Goal: Information Seeking & Learning: Compare options

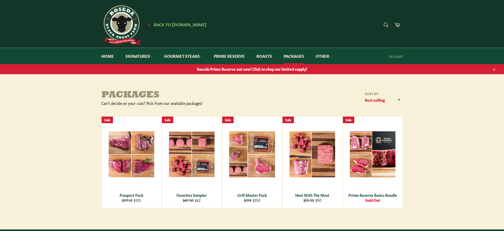
scroll to position [26, 0]
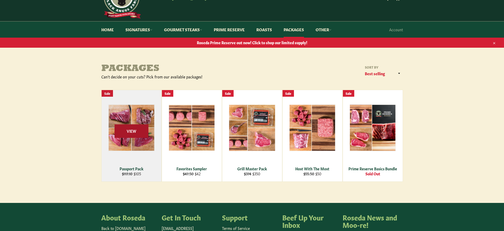
click at [127, 134] on span "View" at bounding box center [132, 131] width 34 height 14
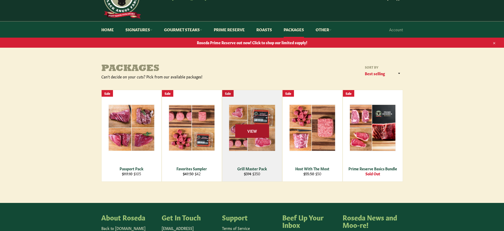
click at [248, 131] on span "View" at bounding box center [252, 131] width 34 height 14
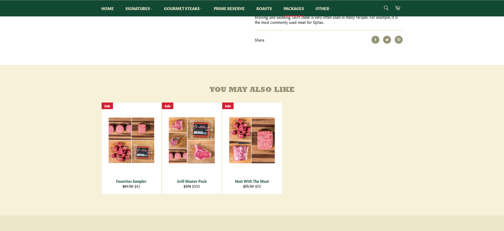
scroll to position [318, 0]
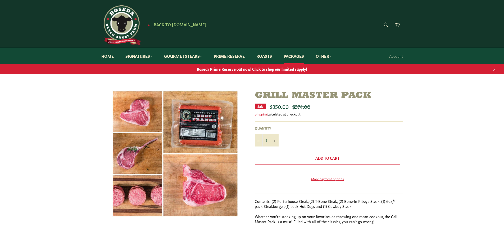
scroll to position [26, 0]
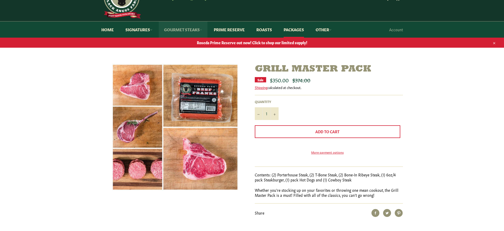
click at [187, 30] on link "Gourmet Steaks" at bounding box center [183, 29] width 49 height 16
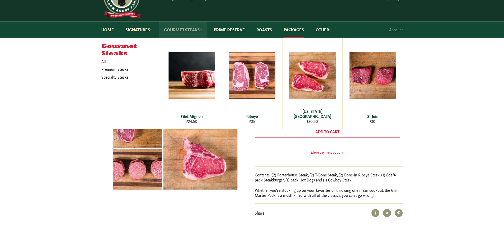
click at [191, 28] on link "Gourmet Steaks" at bounding box center [183, 29] width 49 height 16
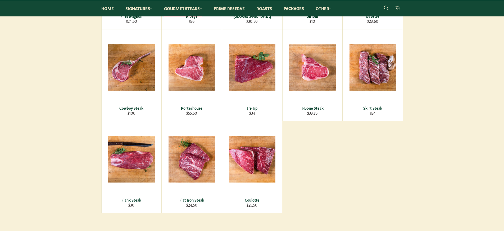
scroll to position [185, 0]
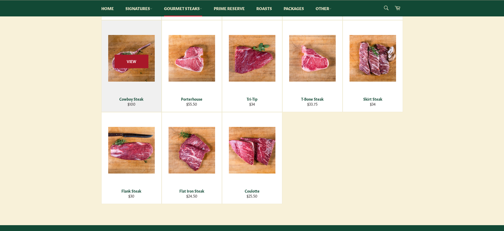
click at [131, 57] on span "View" at bounding box center [132, 62] width 34 height 14
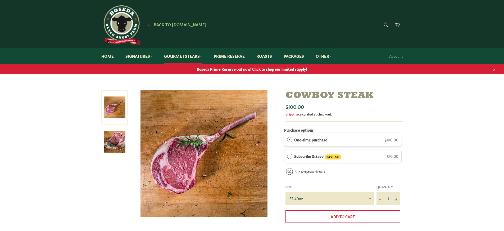
click at [114, 137] on img at bounding box center [114, 141] width 21 height 21
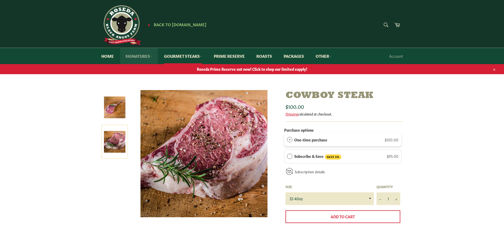
click at [135, 57] on link "Signatures" at bounding box center [139, 56] width 38 height 16
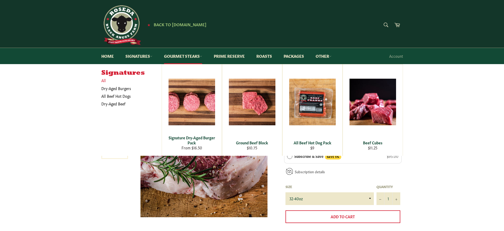
click at [104, 80] on link "All" at bounding box center [130, 81] width 63 height 8
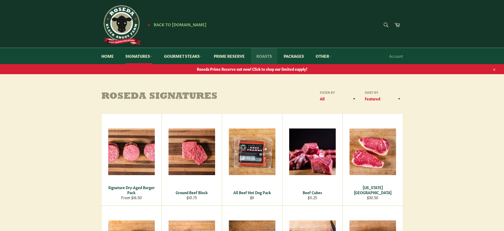
click at [263, 55] on link "Roasts" at bounding box center [264, 56] width 26 height 16
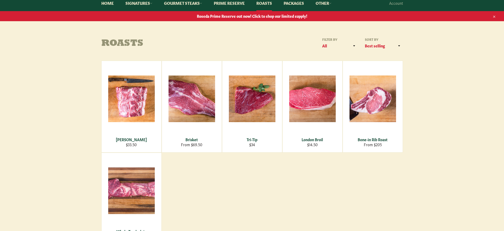
scroll to position [79, 0]
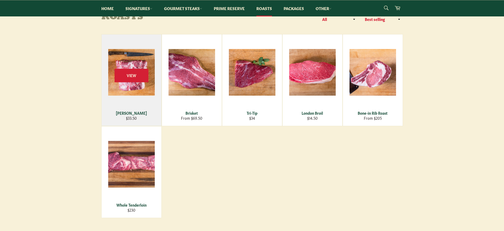
click at [128, 82] on div "View" at bounding box center [132, 79] width 60 height 91
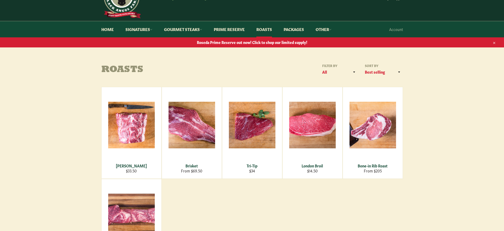
scroll to position [26, 0]
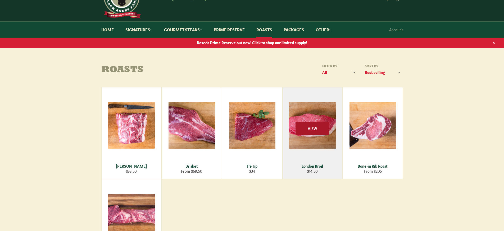
click at [306, 131] on span "View" at bounding box center [313, 129] width 34 height 14
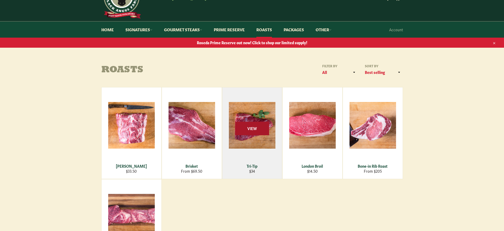
click at [265, 128] on span "View" at bounding box center [252, 129] width 34 height 14
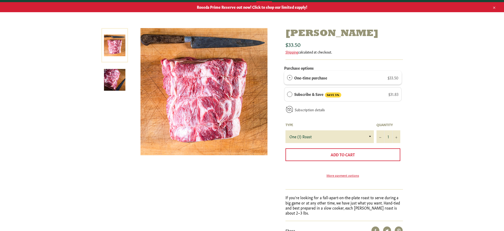
scroll to position [79, 0]
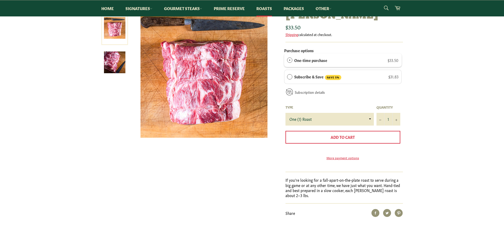
click at [117, 57] on img at bounding box center [114, 62] width 21 height 21
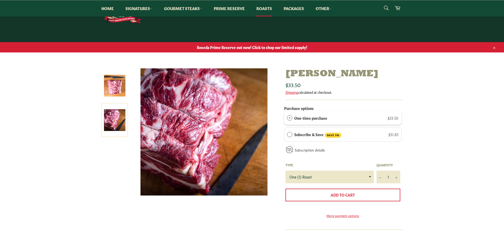
scroll to position [0, 0]
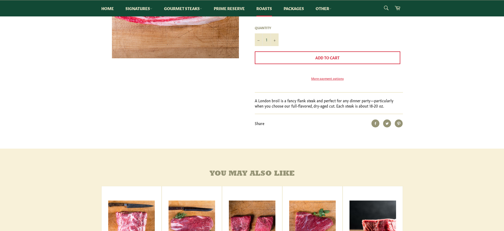
scroll to position [79, 0]
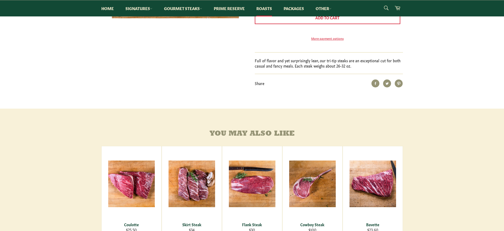
scroll to position [238, 0]
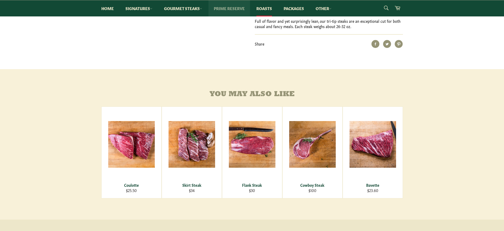
click at [244, 6] on link "Prime Reserve" at bounding box center [230, 8] width 42 height 16
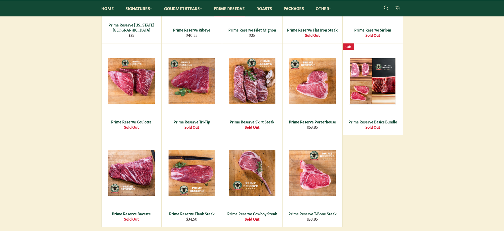
scroll to position [185, 0]
